Goal: Navigation & Orientation: Find specific page/section

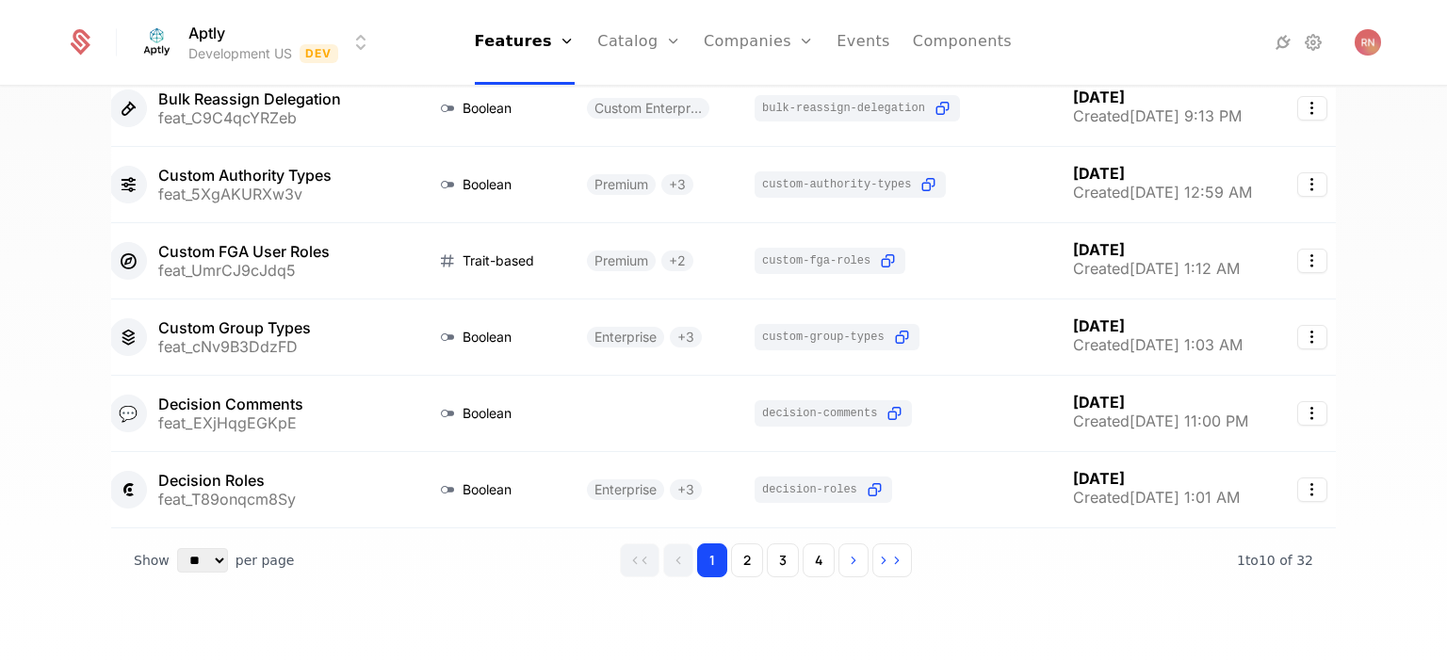
scroll to position [531, 0]
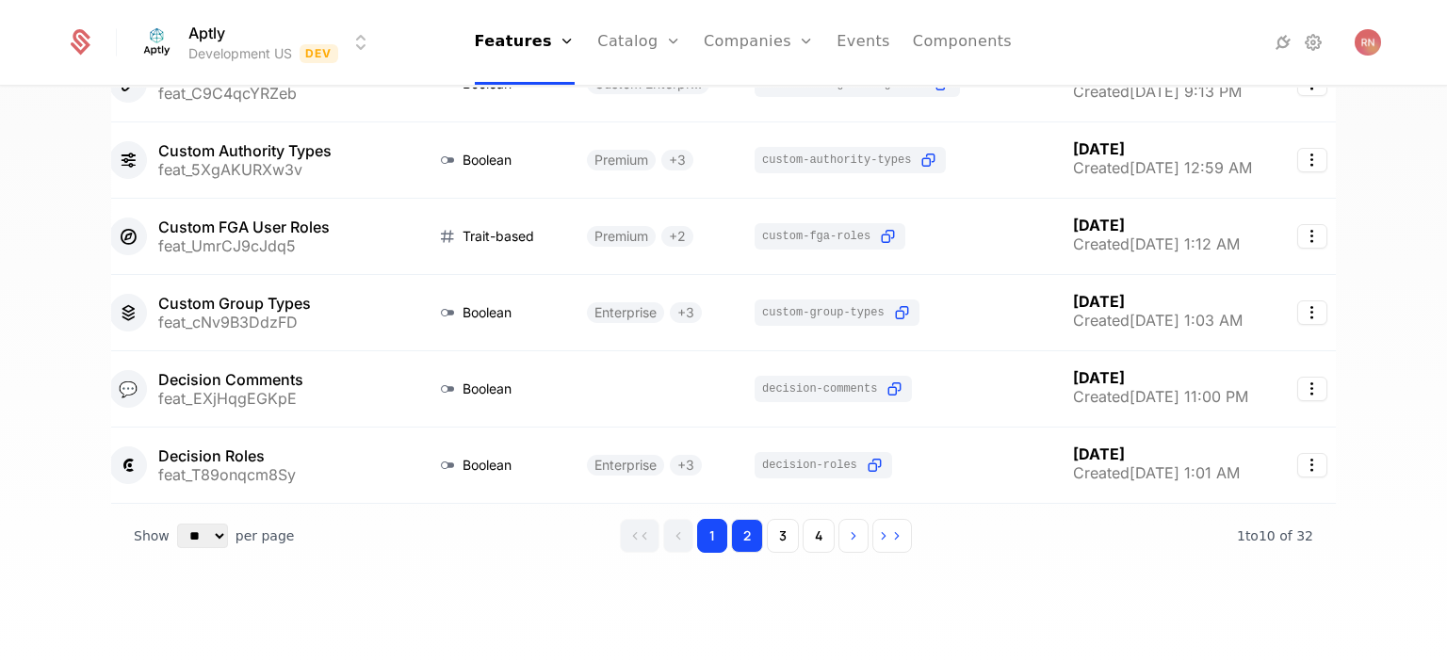
click at [742, 543] on button "2" at bounding box center [747, 536] width 32 height 34
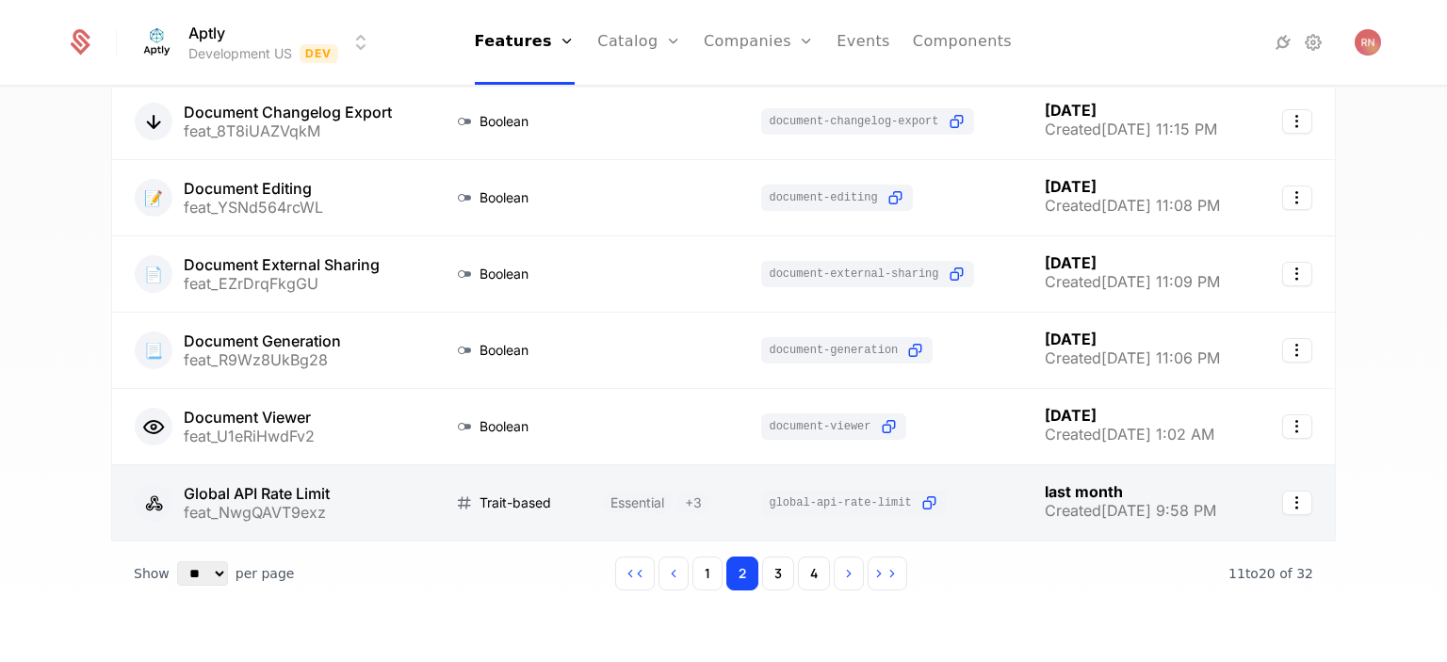
scroll to position [482, 0]
click at [635, 494] on link at bounding box center [659, 503] width 158 height 75
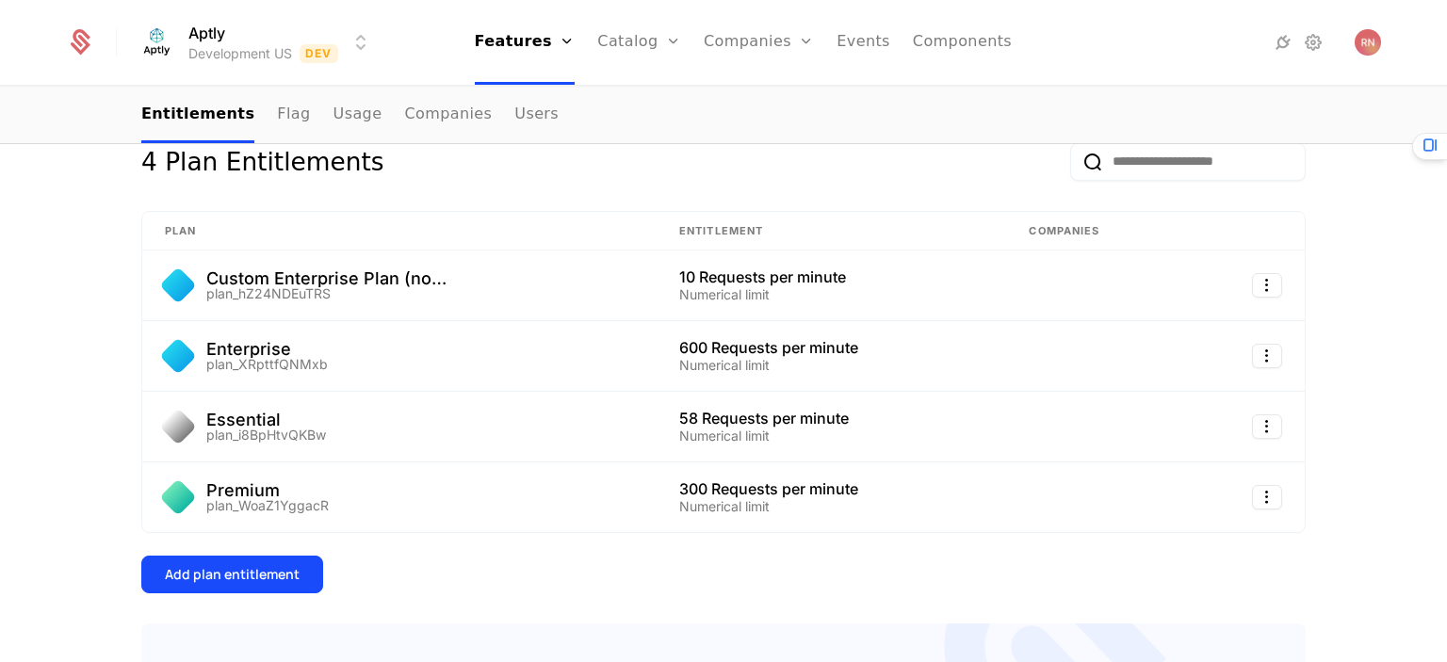
scroll to position [279, 0]
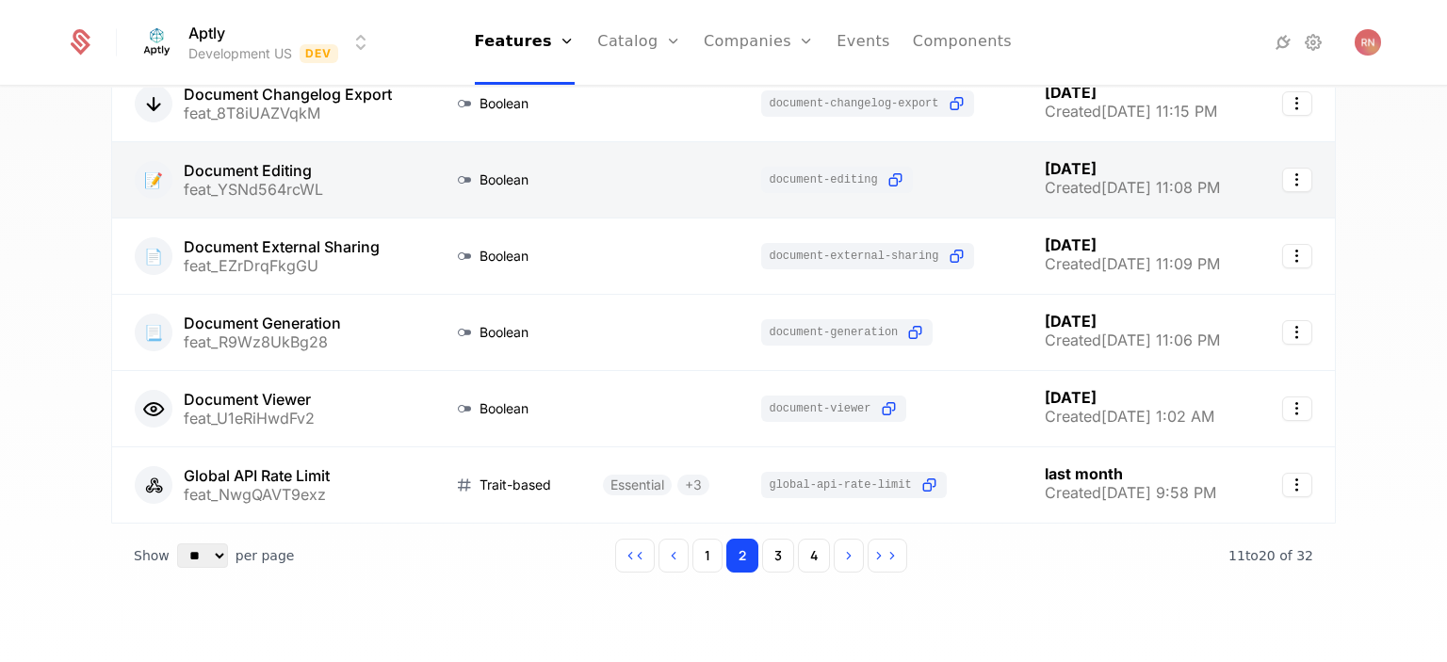
scroll to position [503, 0]
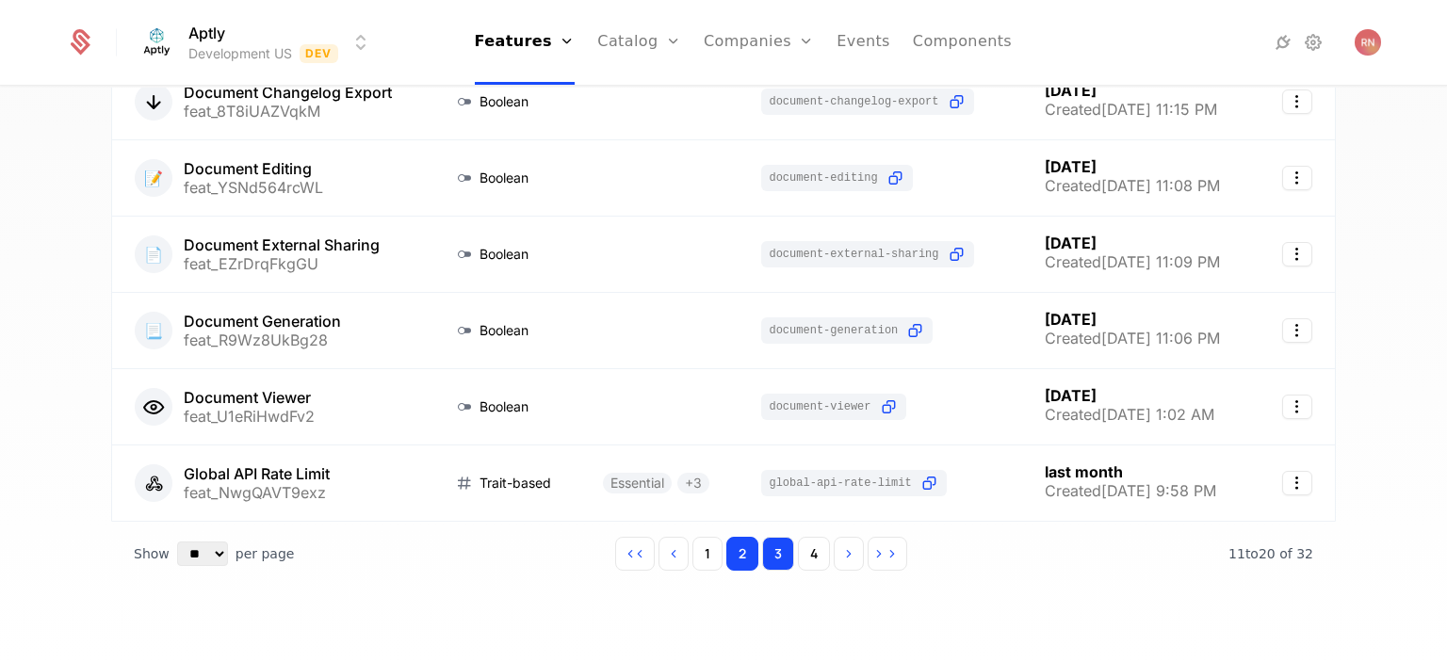
click at [773, 542] on button "3" at bounding box center [778, 554] width 32 height 34
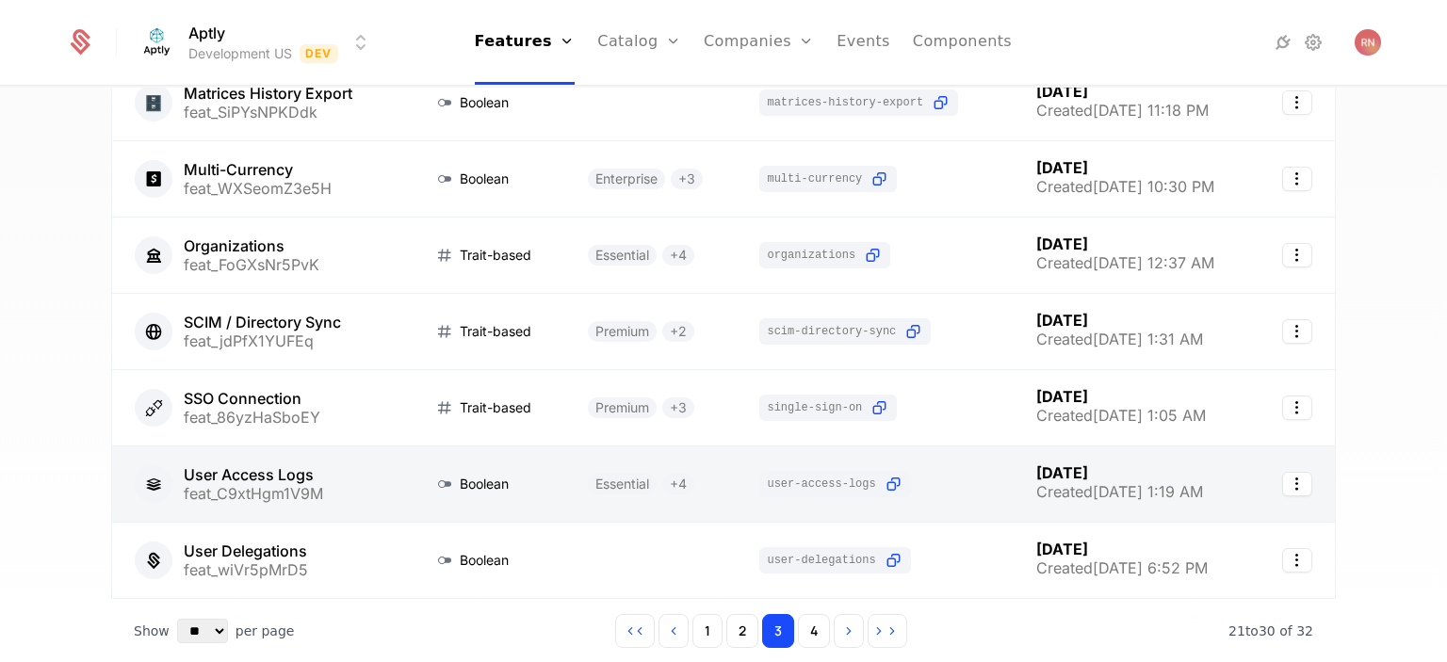
scroll to position [485, 0]
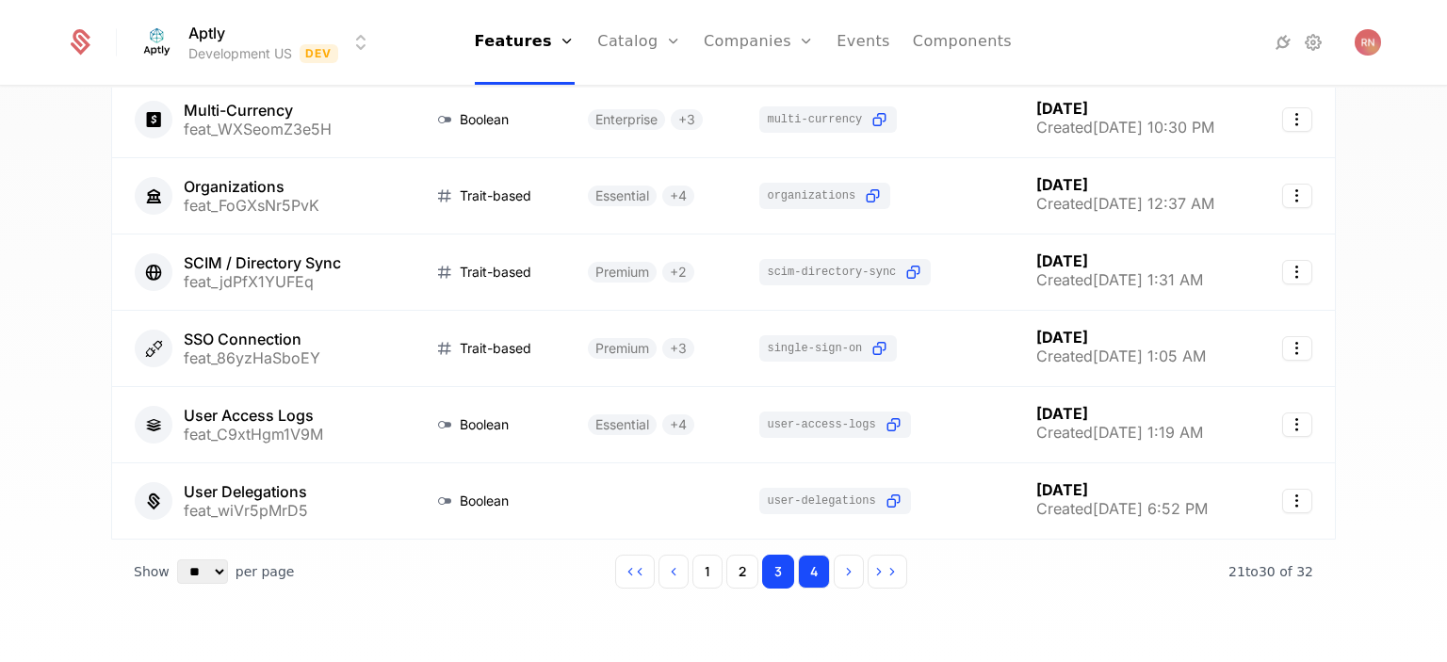
click at [810, 576] on button "4" at bounding box center [814, 572] width 32 height 34
